Goal: Task Accomplishment & Management: Manage account settings

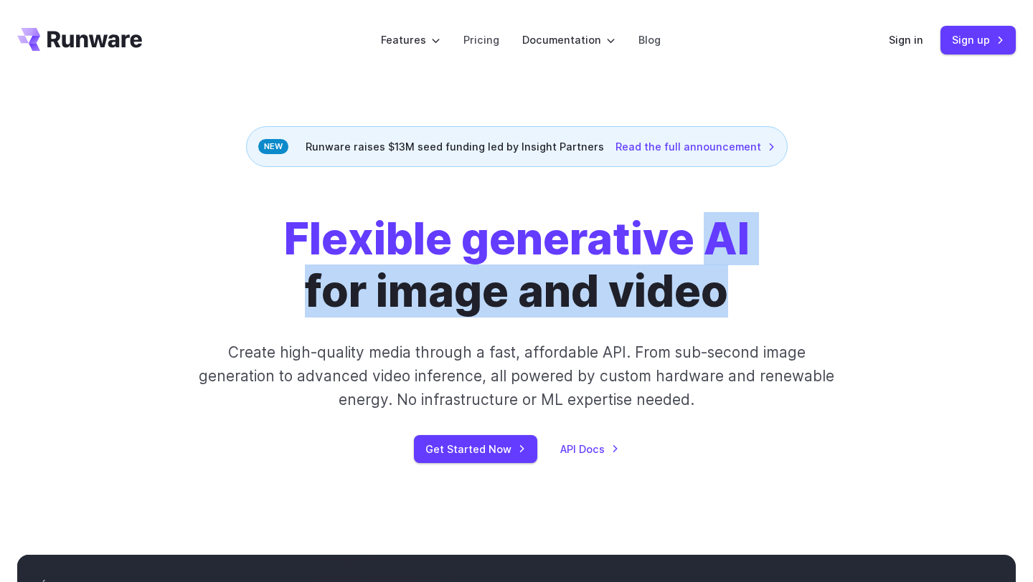
drag, startPoint x: 712, startPoint y: 226, endPoint x: 727, endPoint y: 321, distance: 95.8
click at [727, 321] on div "Flexible generative AI for image and video Create high-quality media through a …" at bounding box center [516, 338] width 799 height 250
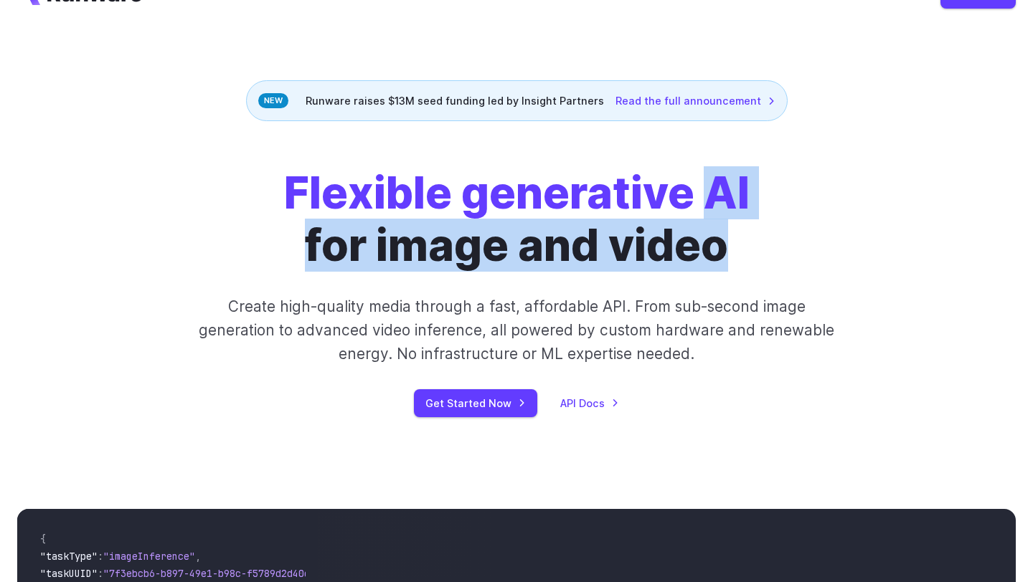
scroll to position [62, 0]
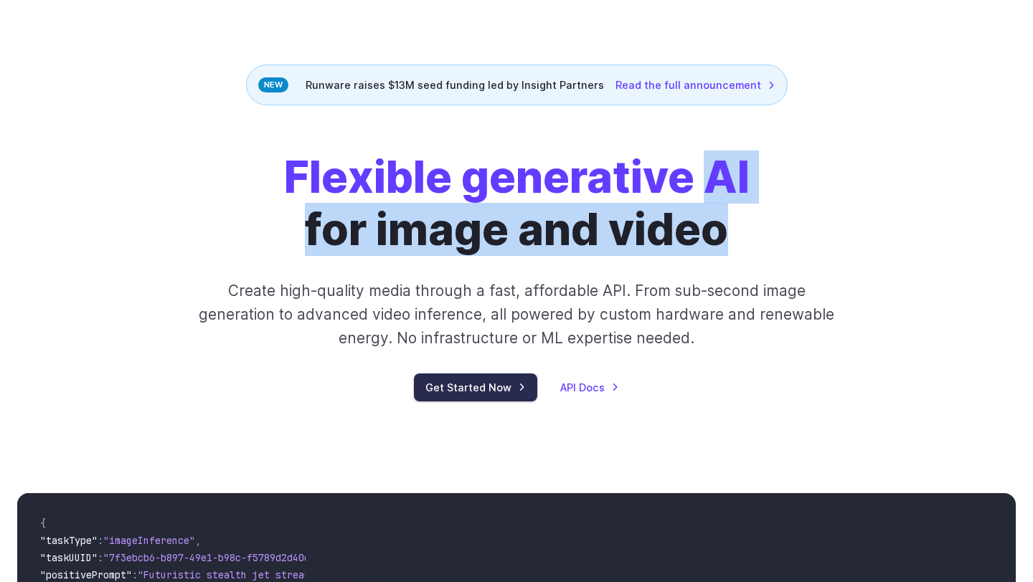
click at [496, 395] on link "Get Started Now" at bounding box center [475, 388] width 123 height 28
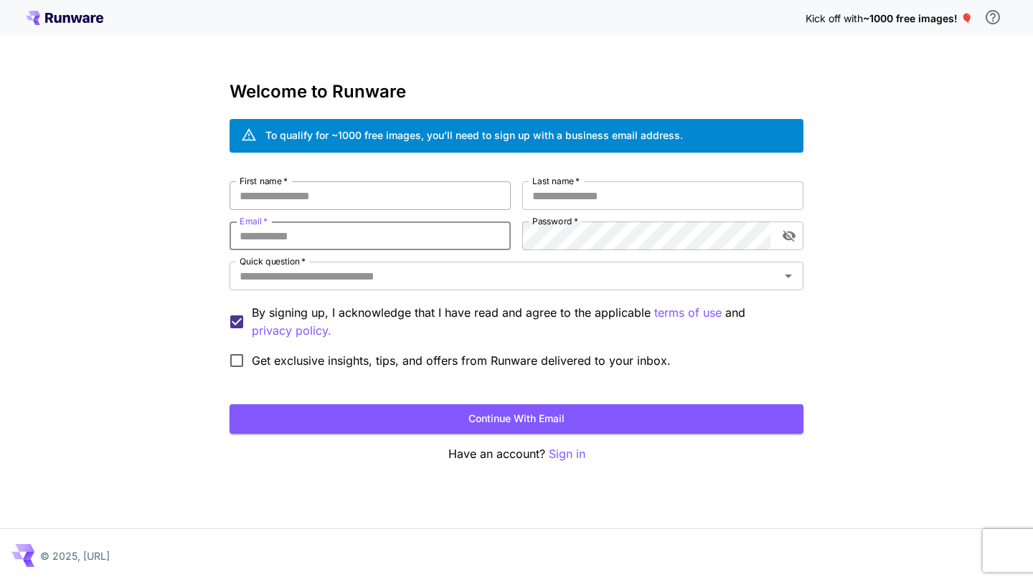
click at [338, 197] on input "First name   *" at bounding box center [369, 195] width 281 height 29
type input "****"
click at [564, 194] on input "Last name   *" at bounding box center [662, 195] width 281 height 29
type input "****"
type input "**********"
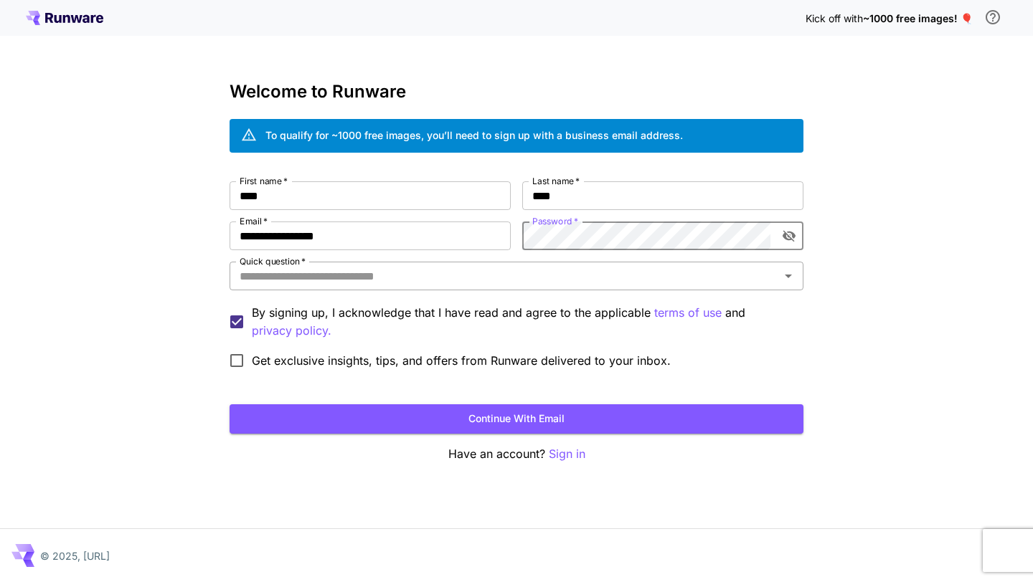
click at [567, 283] on input "Quick question   *" at bounding box center [504, 276] width 541 height 20
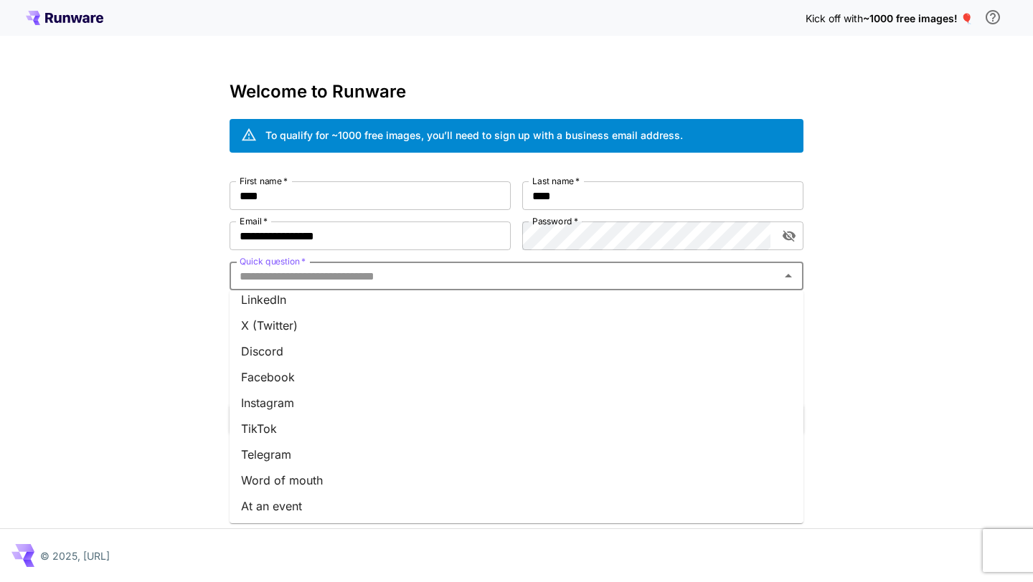
scroll to position [166, 0]
click at [313, 507] on li "Other" at bounding box center [516, 505] width 574 height 26
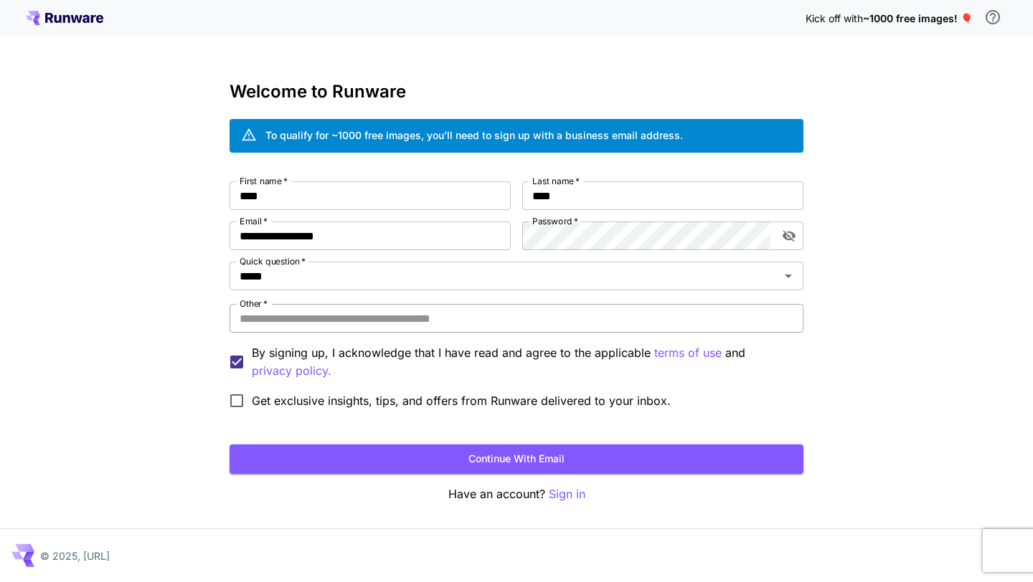
click at [331, 318] on input "Other   *" at bounding box center [516, 318] width 574 height 29
type input "********"
click at [305, 451] on button "Continue with email" at bounding box center [516, 459] width 574 height 29
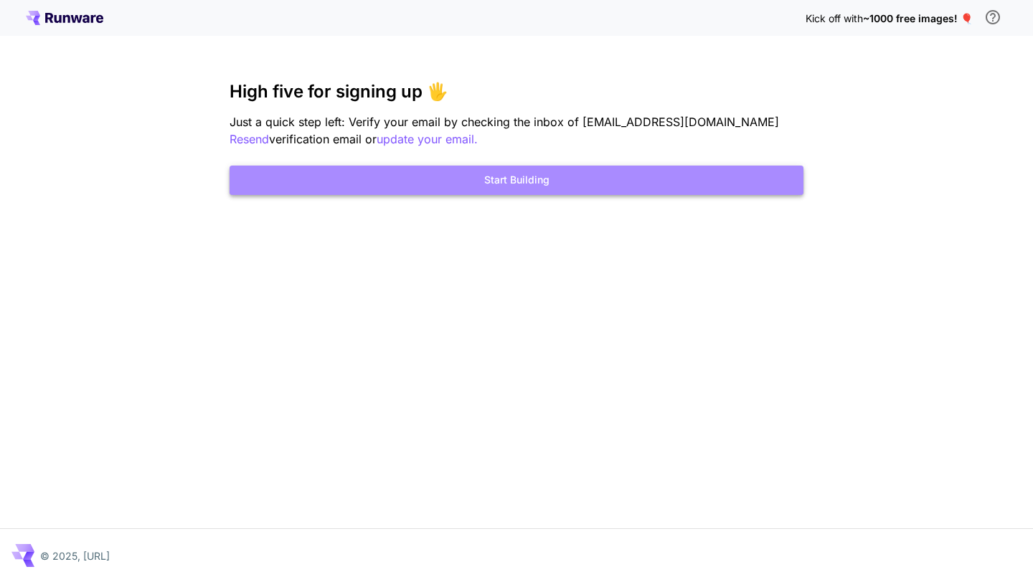
click at [543, 183] on button "Start Building" at bounding box center [516, 180] width 574 height 29
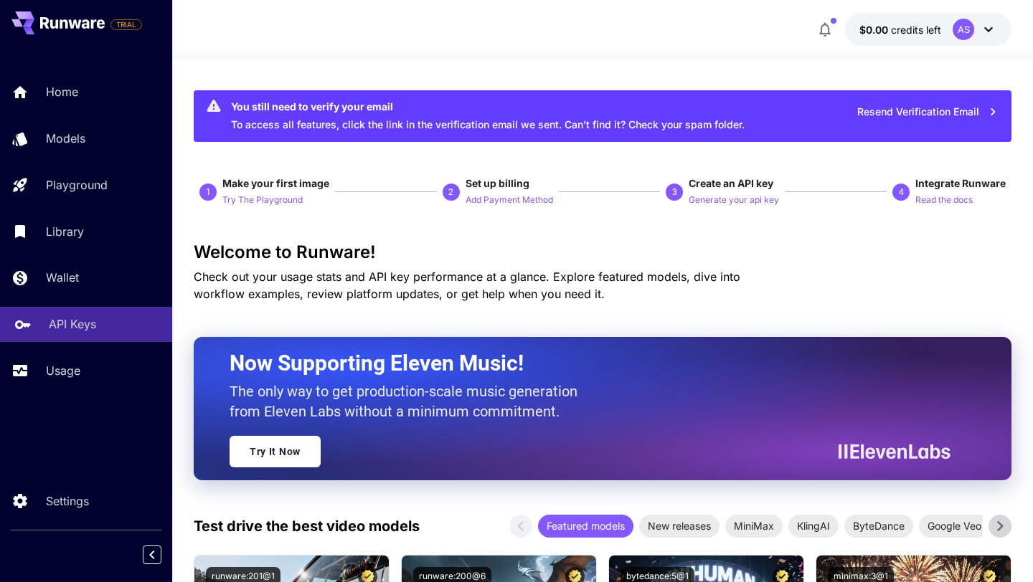
click at [97, 327] on div "API Keys" at bounding box center [105, 323] width 112 height 17
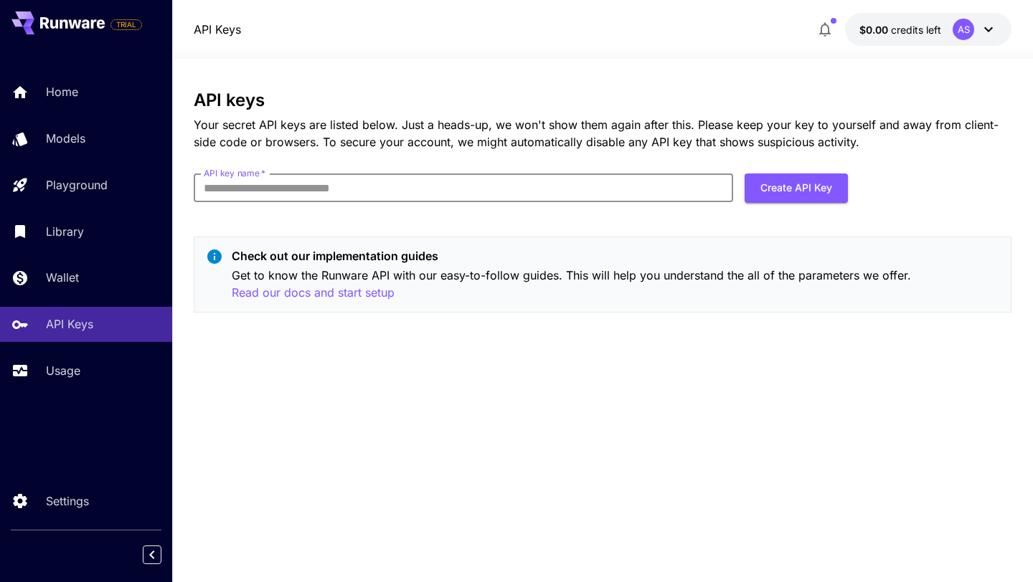
click at [280, 196] on input "API key name   *" at bounding box center [463, 188] width 539 height 29
click at [345, 182] on input "API key name   *" at bounding box center [463, 188] width 539 height 29
type input "********"
click at [805, 194] on button "Create API Key" at bounding box center [795, 188] width 103 height 29
click at [811, 184] on button "Create API Key" at bounding box center [795, 188] width 103 height 29
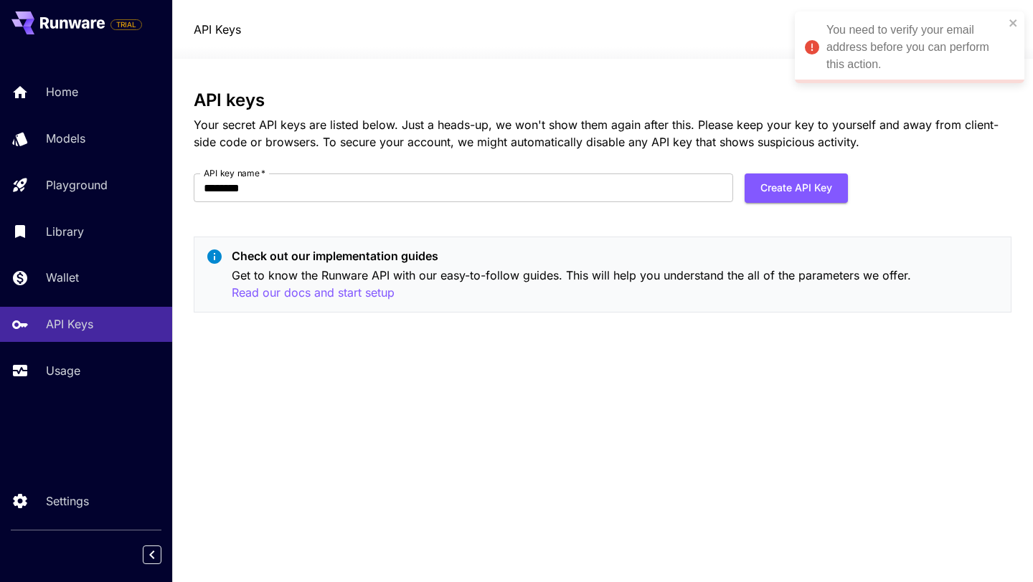
click at [926, 57] on div "You need to verify your email address before you can perform this action." at bounding box center [915, 48] width 178 height 52
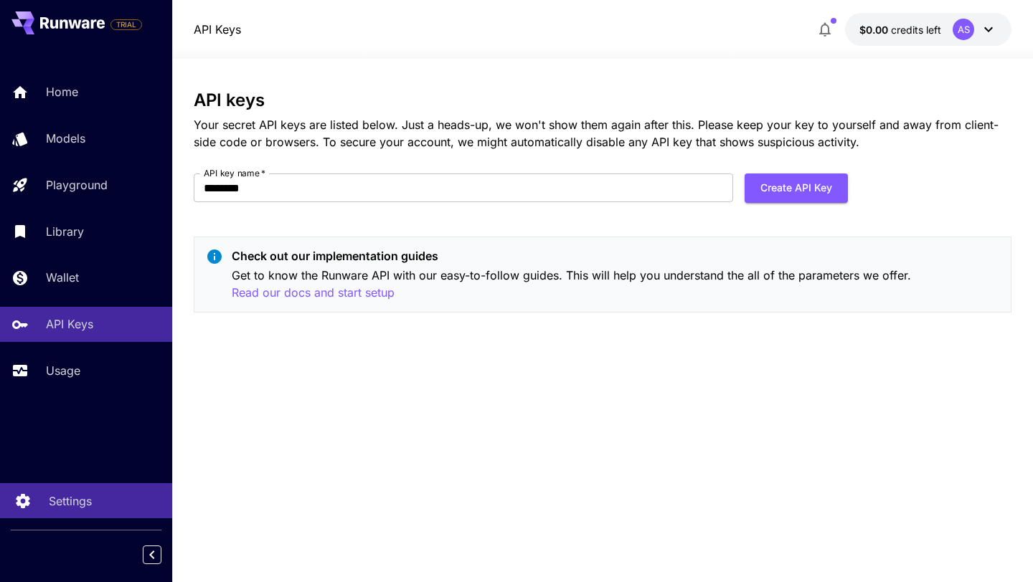
click at [83, 497] on p "Settings" at bounding box center [70, 501] width 43 height 17
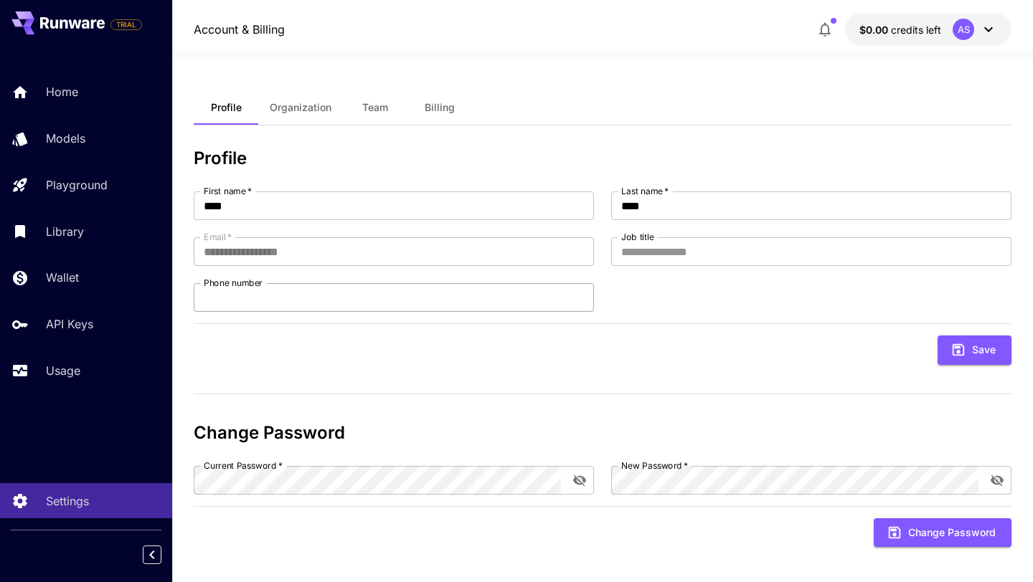
click at [430, 305] on input "Phone number" at bounding box center [394, 297] width 400 height 29
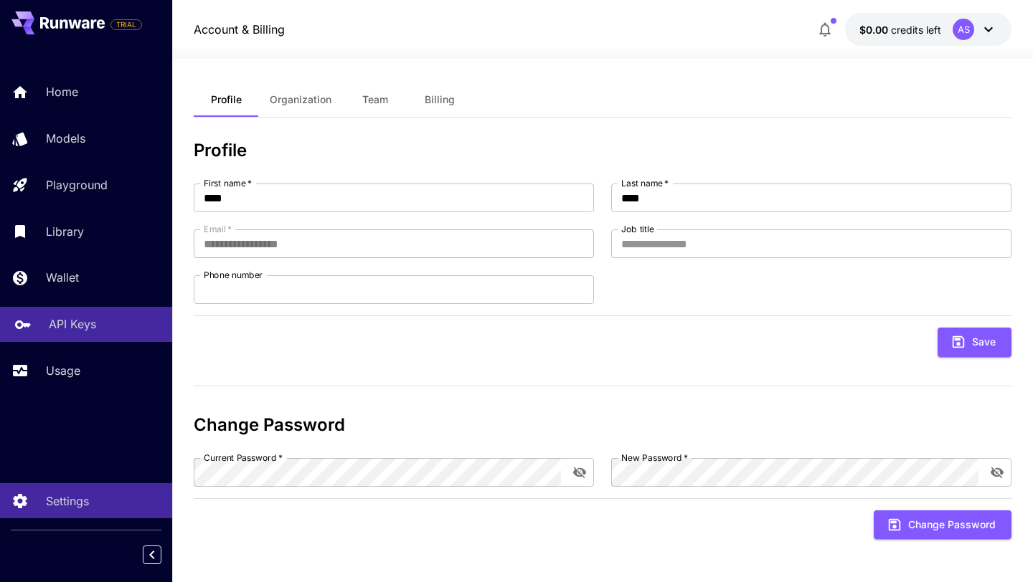
click at [51, 333] on p "API Keys" at bounding box center [72, 323] width 47 height 17
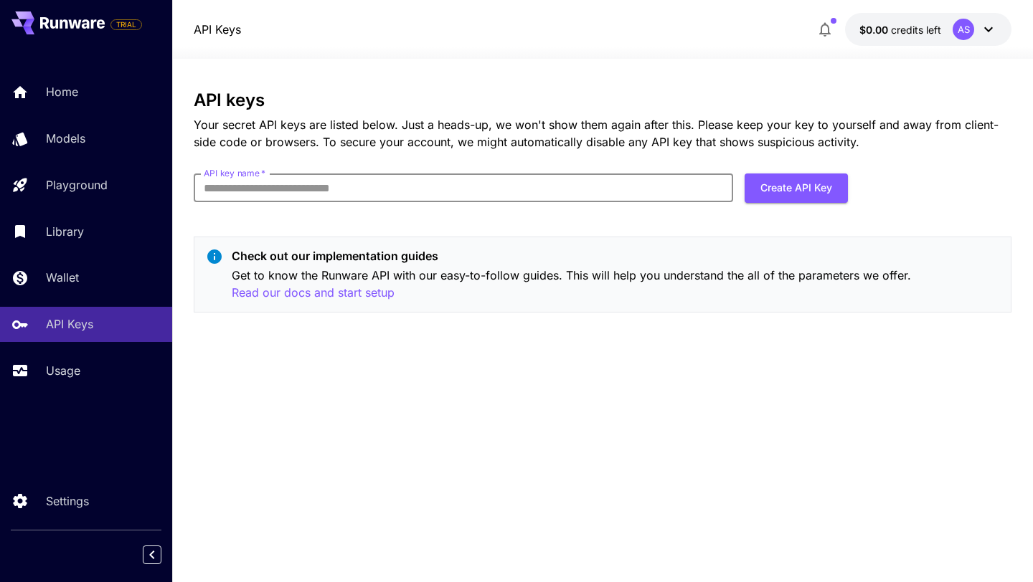
click at [515, 185] on input "API key name   *" at bounding box center [463, 188] width 539 height 29
type input "********"
click at [786, 194] on button "Create API Key" at bounding box center [795, 188] width 103 height 29
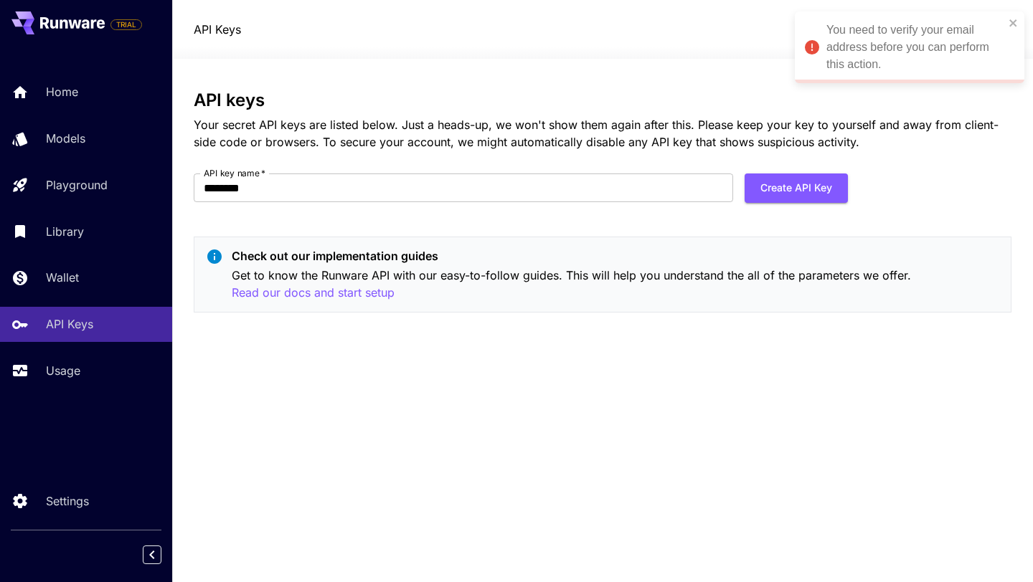
click at [962, 31] on div "You need to verify your email address before you can perform this action." at bounding box center [915, 48] width 178 height 52
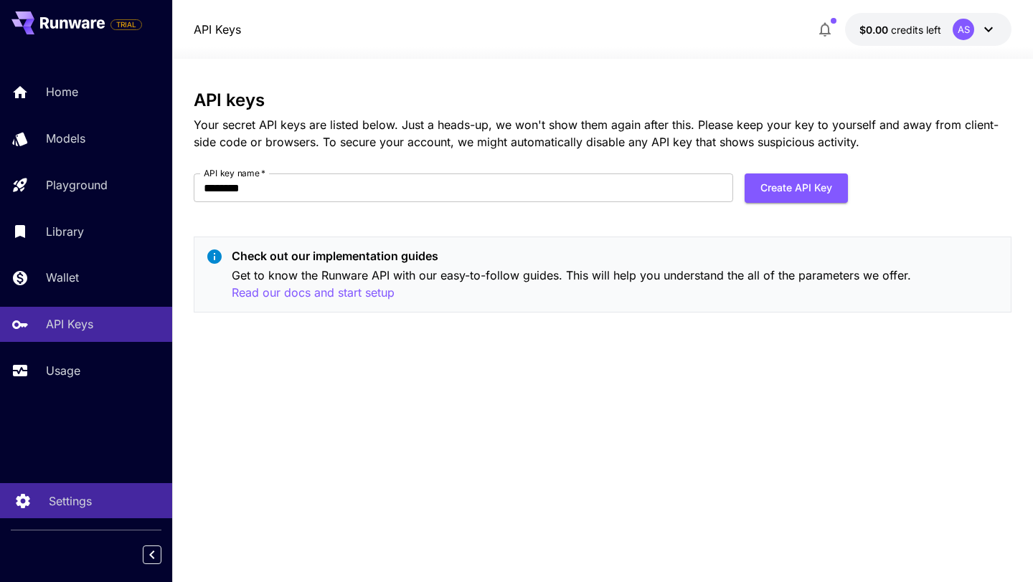
click at [105, 510] on link "Settings" at bounding box center [86, 500] width 172 height 35
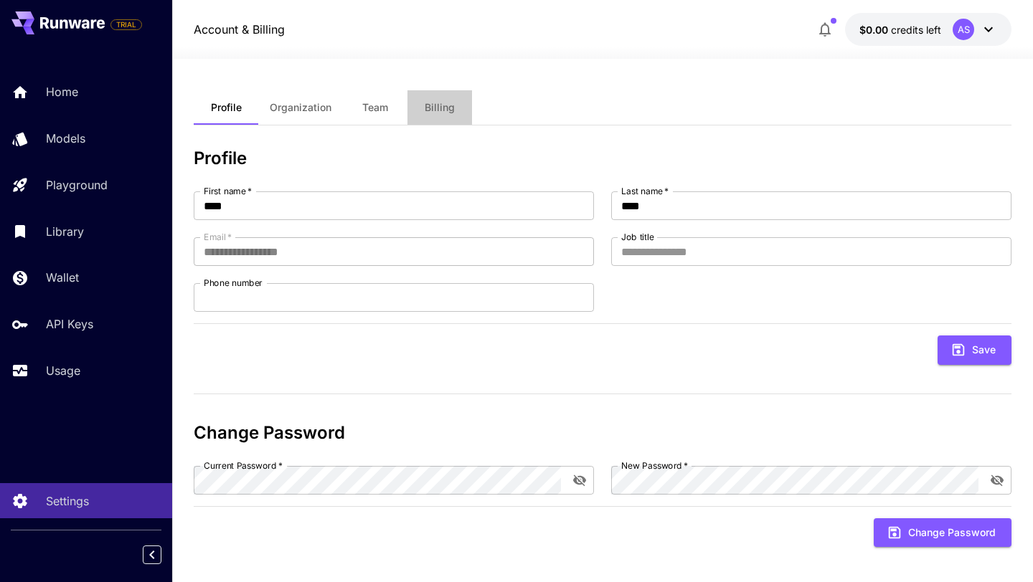
click at [436, 110] on span "Billing" at bounding box center [439, 107] width 30 height 13
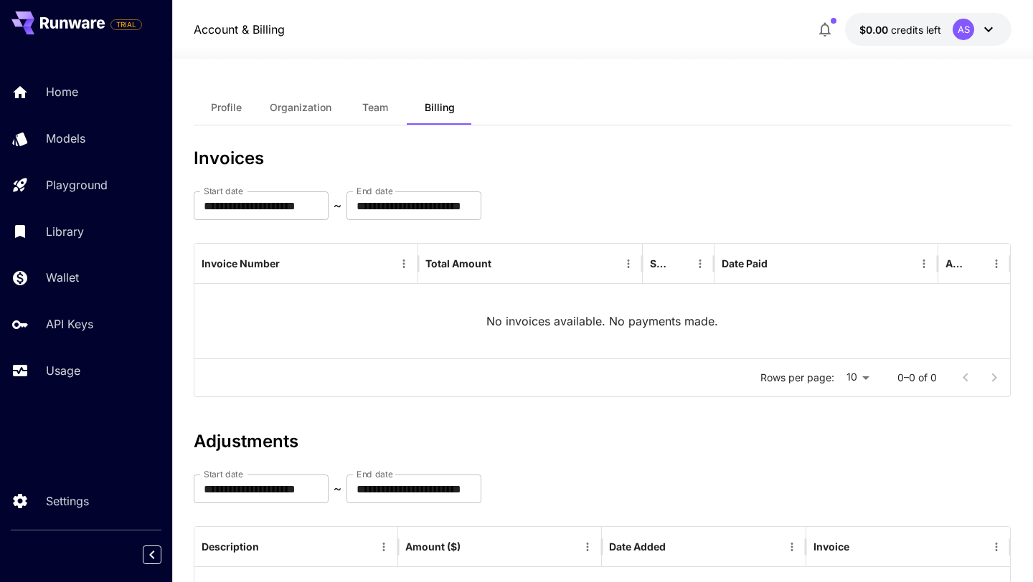
click at [364, 113] on span "Team" at bounding box center [375, 107] width 26 height 13
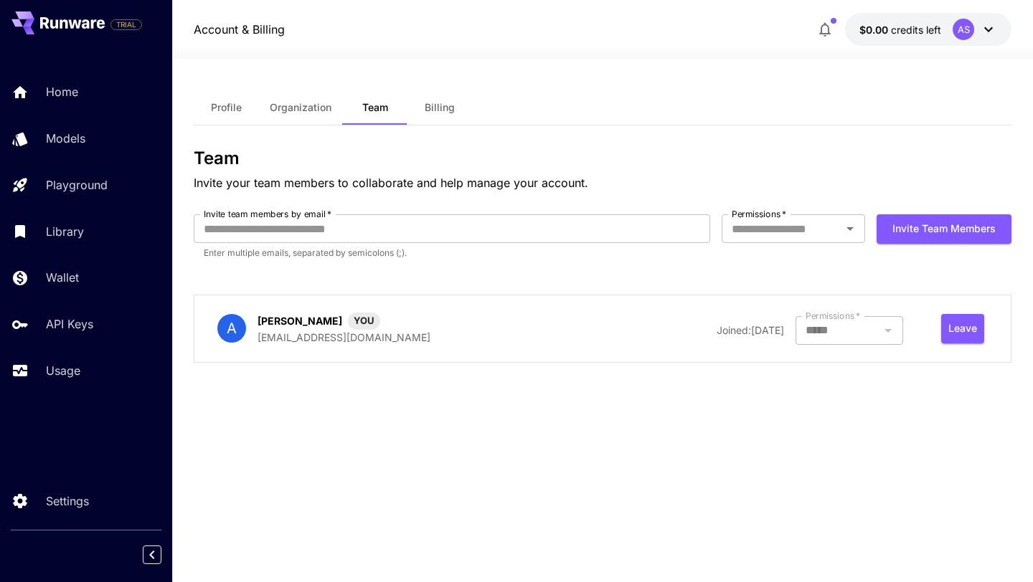
click at [315, 110] on span "Organization" at bounding box center [301, 107] width 62 height 13
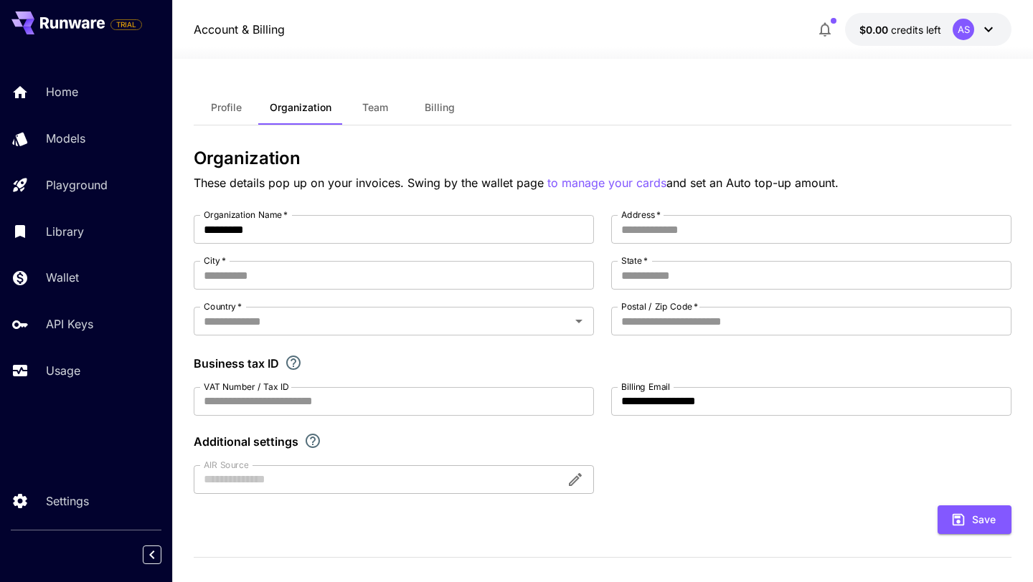
click at [240, 113] on span "Profile" at bounding box center [226, 107] width 31 height 13
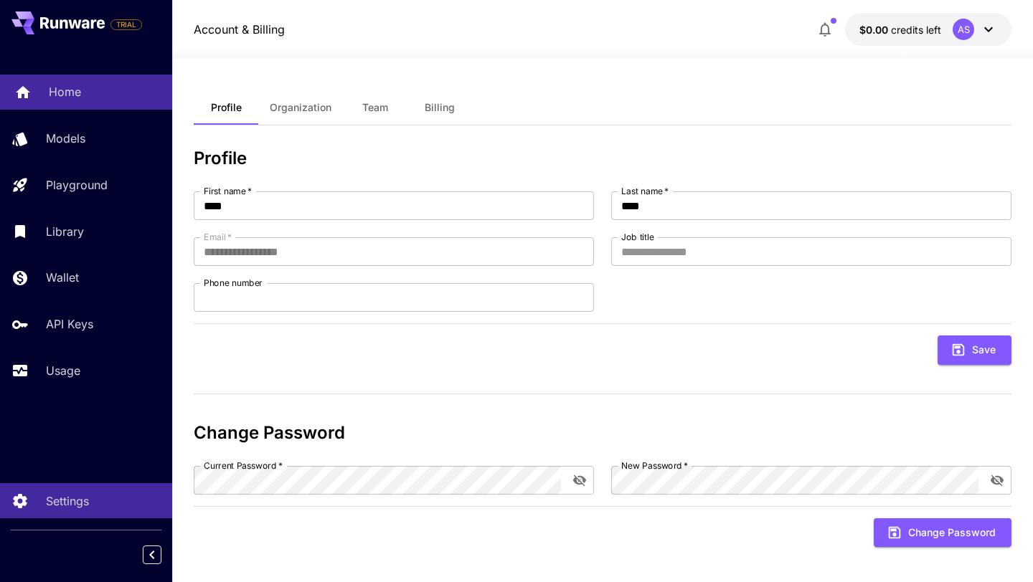
click at [82, 97] on div "Home" at bounding box center [105, 91] width 112 height 17
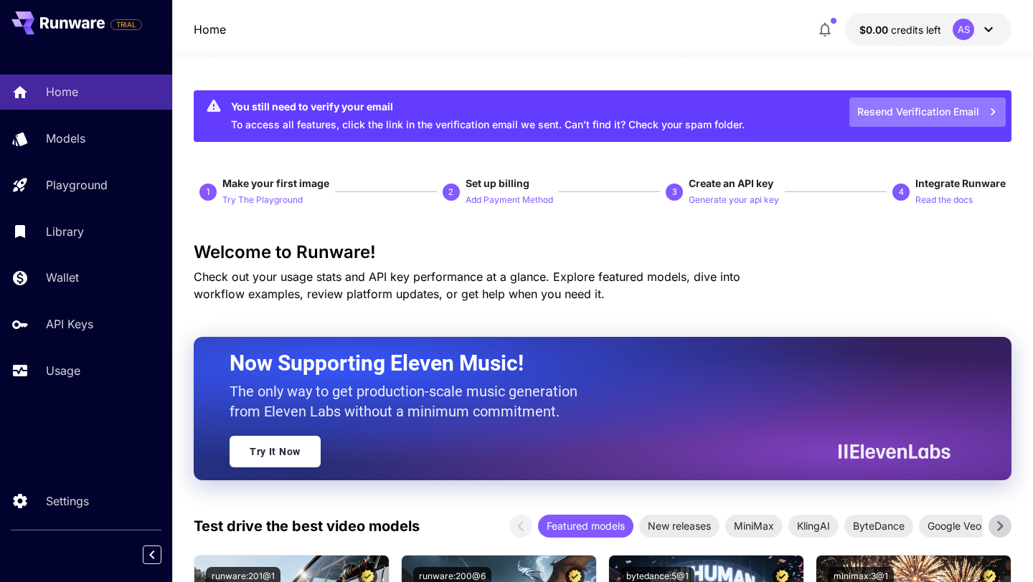
click at [943, 111] on button "Resend Verification Email" at bounding box center [927, 112] width 156 height 29
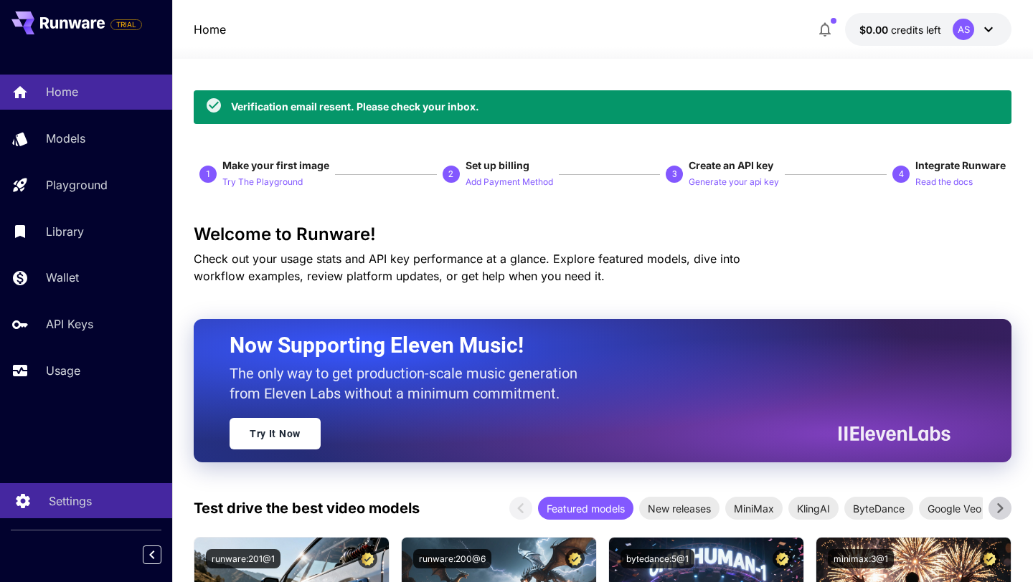
click at [85, 501] on p "Settings" at bounding box center [70, 501] width 43 height 17
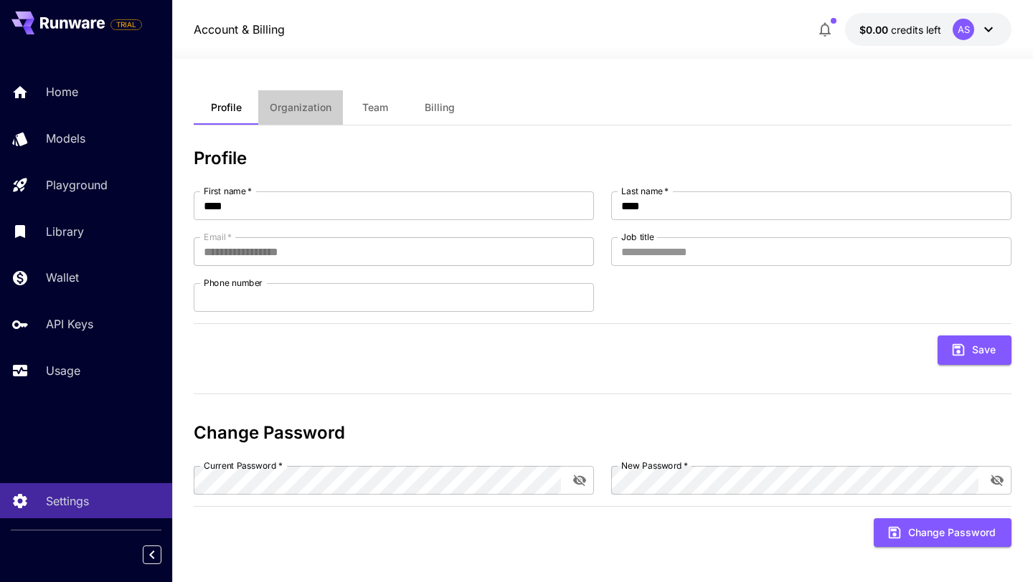
click at [315, 103] on span "Organization" at bounding box center [301, 107] width 62 height 13
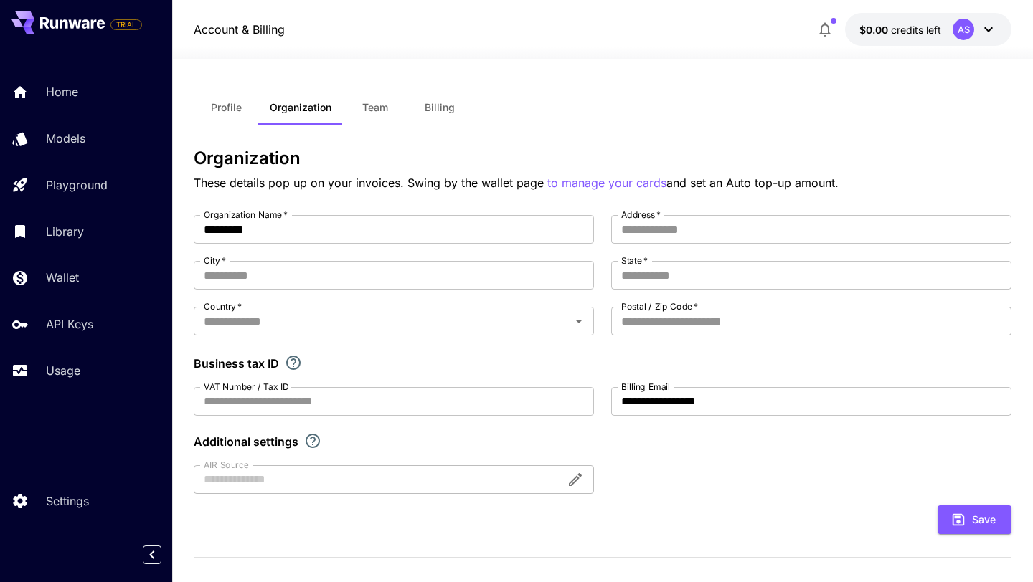
click at [375, 109] on span "Team" at bounding box center [375, 107] width 26 height 13
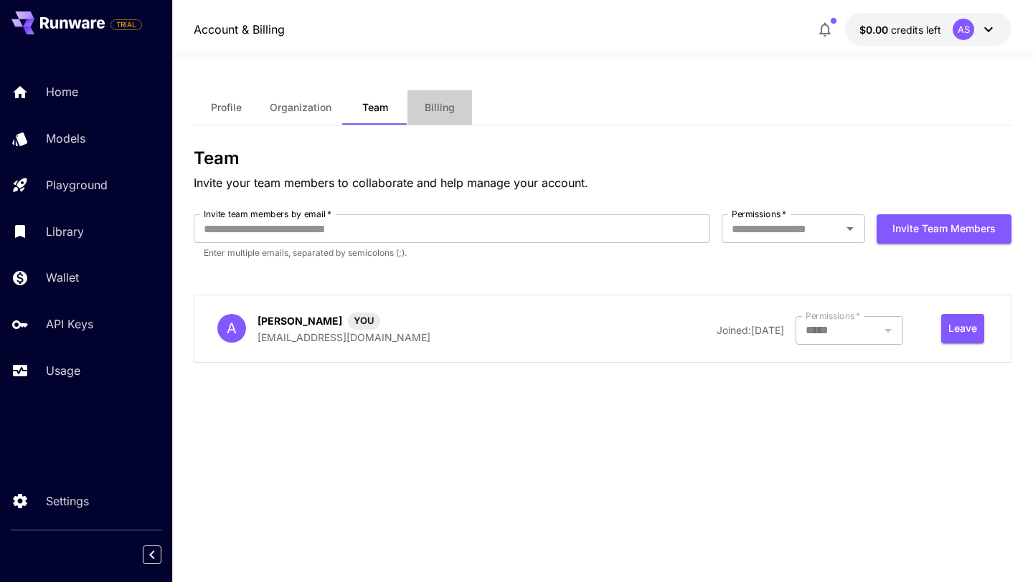
click at [437, 113] on span "Billing" at bounding box center [439, 107] width 30 height 13
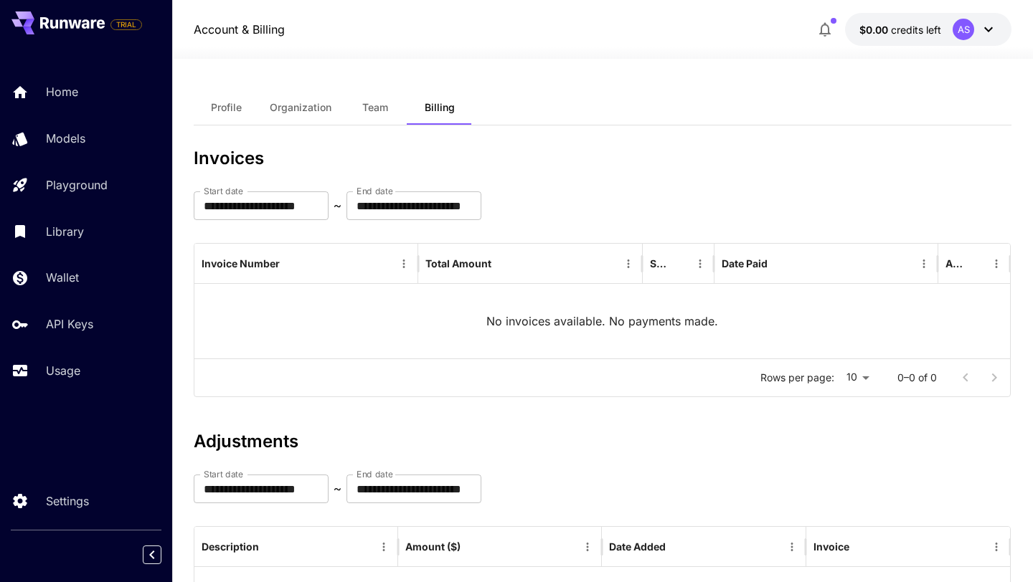
click at [227, 118] on button "Profile" at bounding box center [226, 107] width 65 height 34
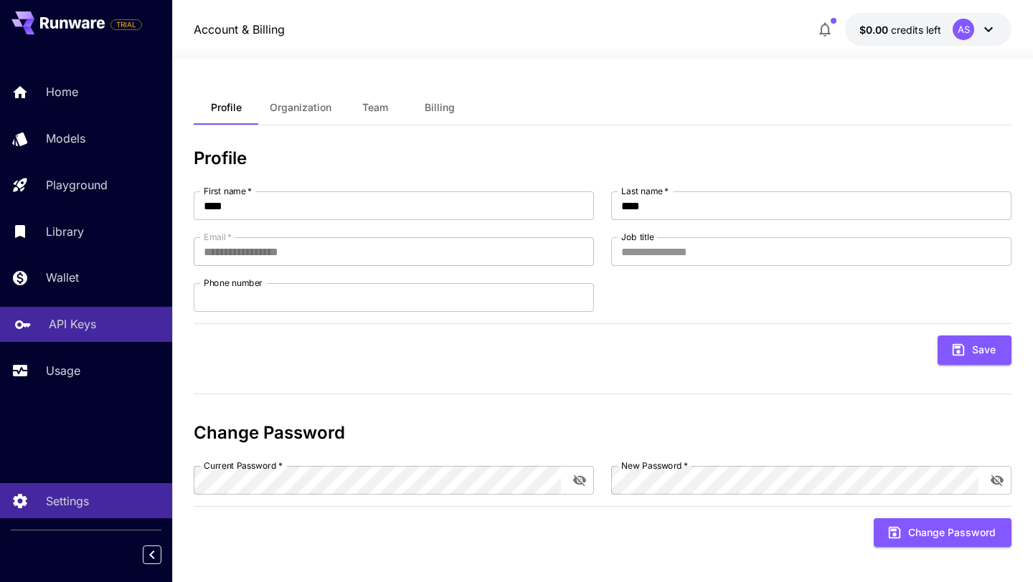
click at [75, 323] on p "API Keys" at bounding box center [72, 323] width 47 height 17
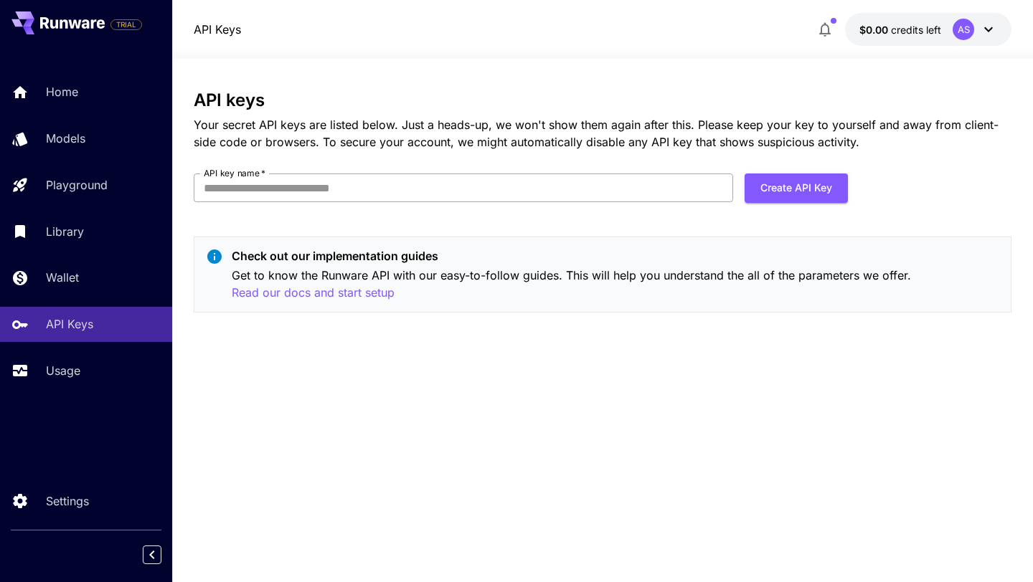
click at [390, 192] on input "API key name   *" at bounding box center [463, 188] width 539 height 29
click at [217, 183] on input "********" at bounding box center [463, 188] width 539 height 29
type input "********"
click at [812, 180] on button "Create API Key" at bounding box center [795, 188] width 103 height 29
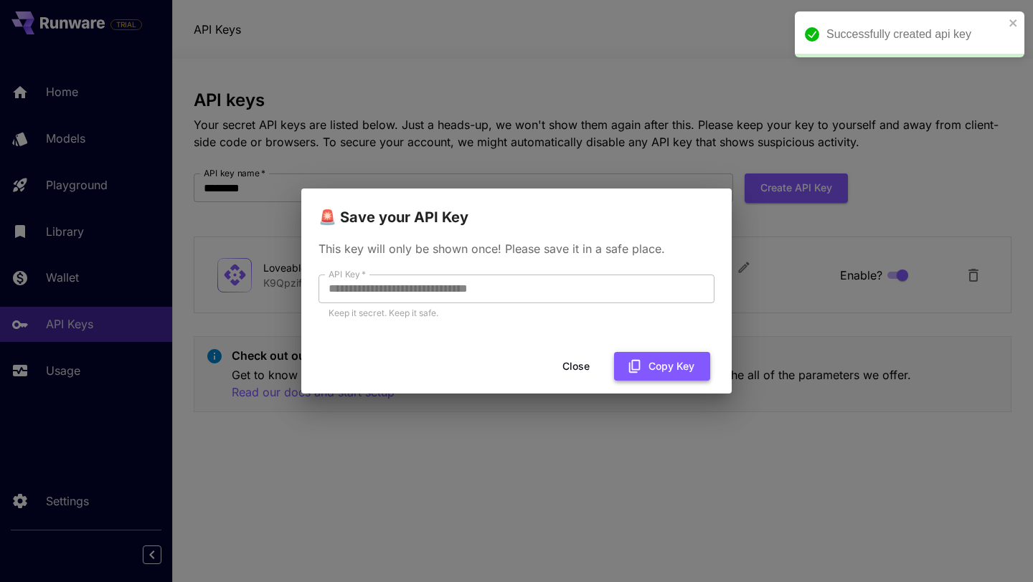
click at [678, 368] on button "Copy Key" at bounding box center [662, 366] width 96 height 29
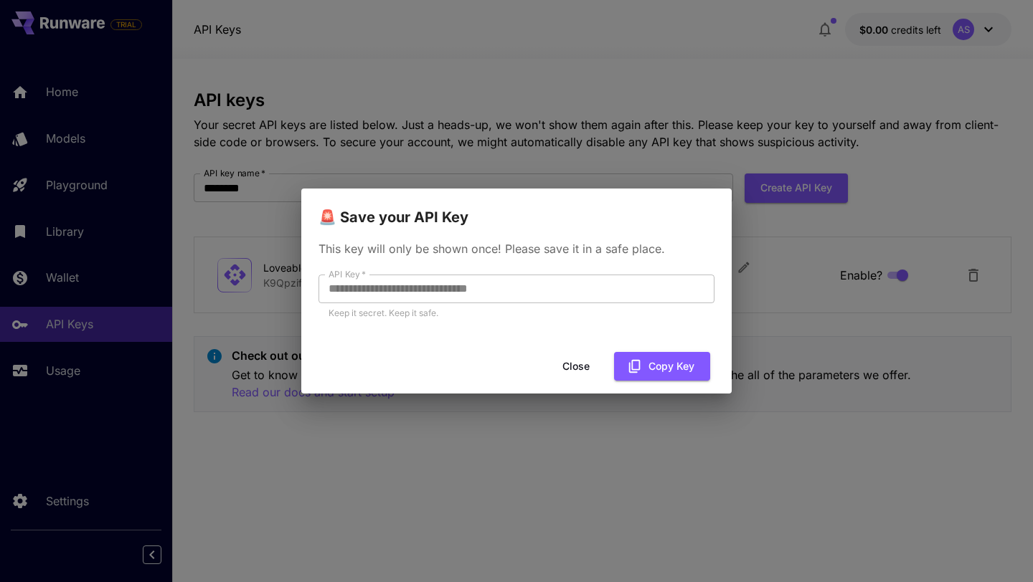
click at [565, 374] on button "Close" at bounding box center [576, 366] width 65 height 29
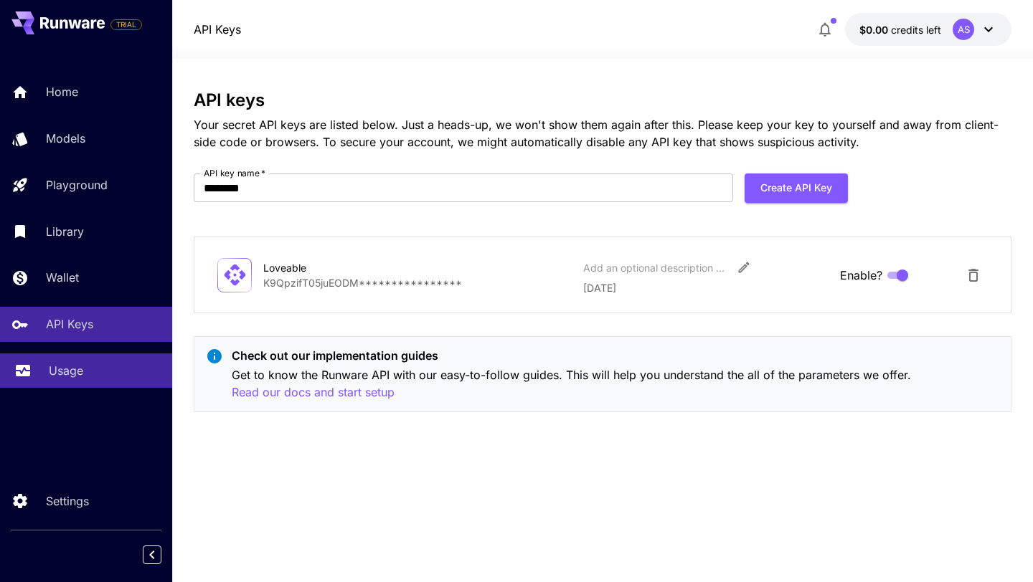
click at [37, 366] on link "Usage" at bounding box center [86, 370] width 172 height 35
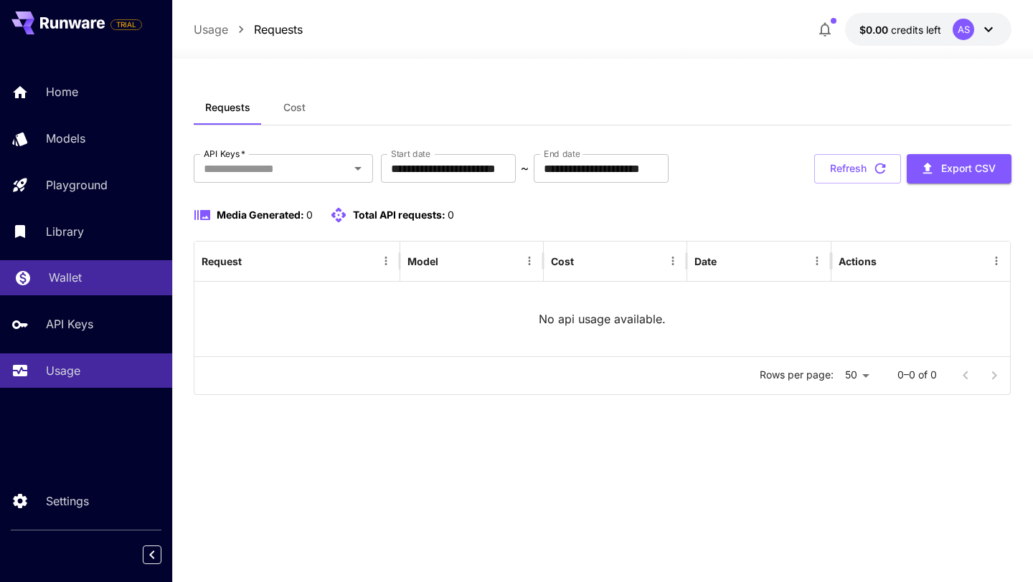
click at [72, 276] on p "Wallet" at bounding box center [65, 277] width 33 height 17
